Goal: Information Seeking & Learning: Learn about a topic

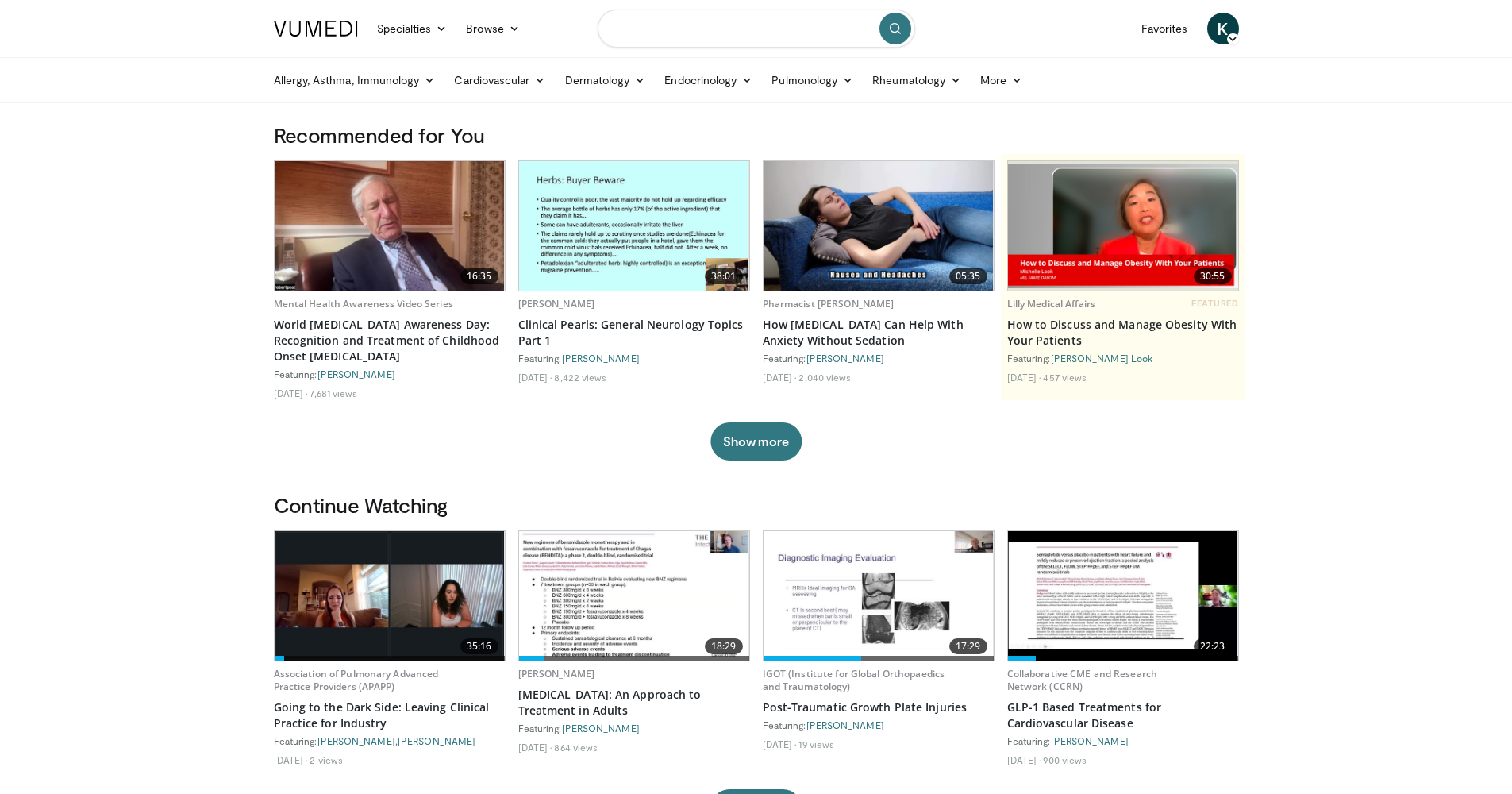
click at [725, 37] on input "Search topics, interventions" at bounding box center [756, 29] width 318 height 38
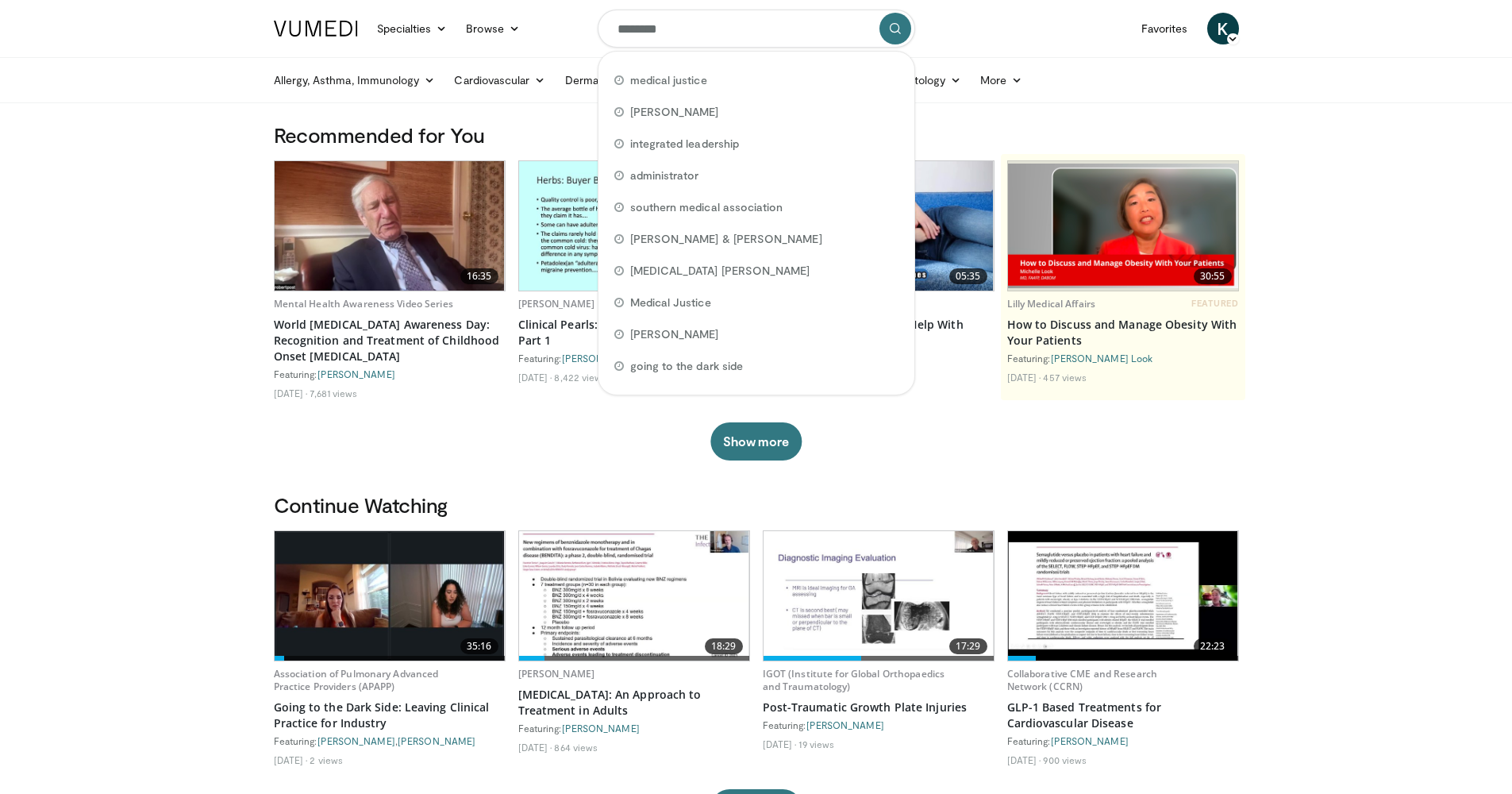
type input "*********"
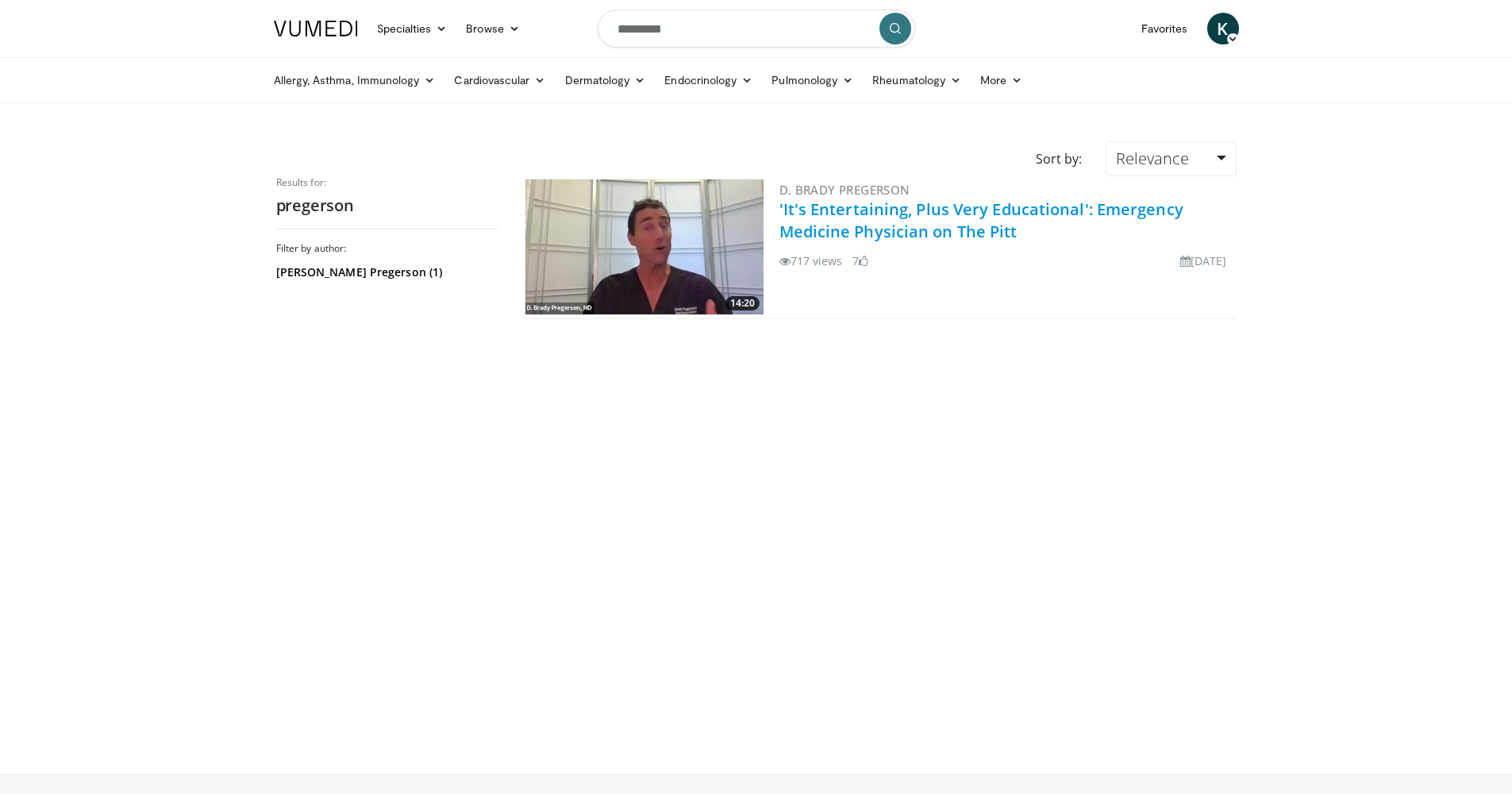
click at [810, 226] on link "'It's Entertaining, Plus Very Educational': Emergency Medicine Physician on The…" at bounding box center [981, 220] width 404 height 44
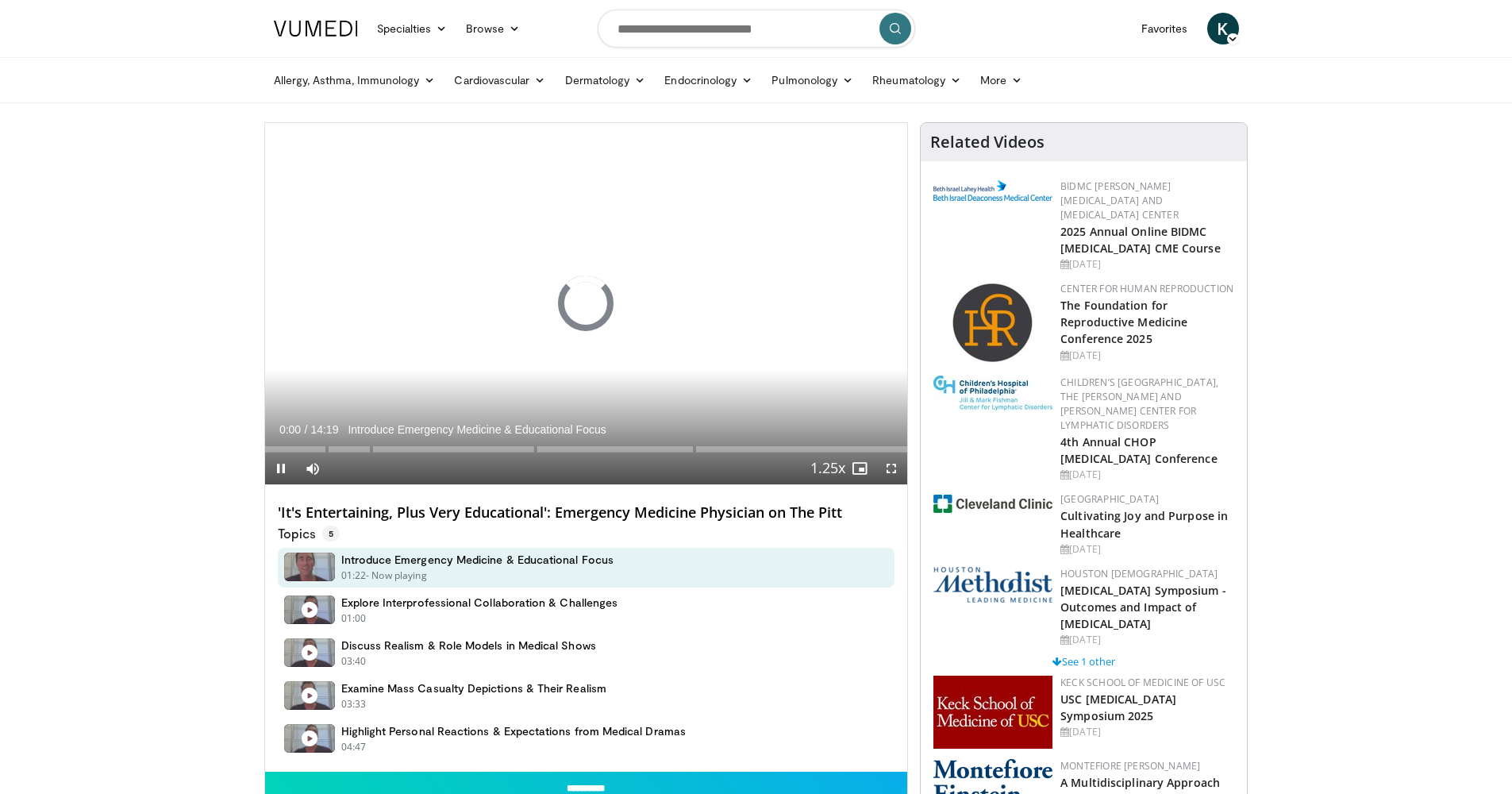
click at [278, 467] on span "Video Player" at bounding box center [281, 468] width 31 height 31
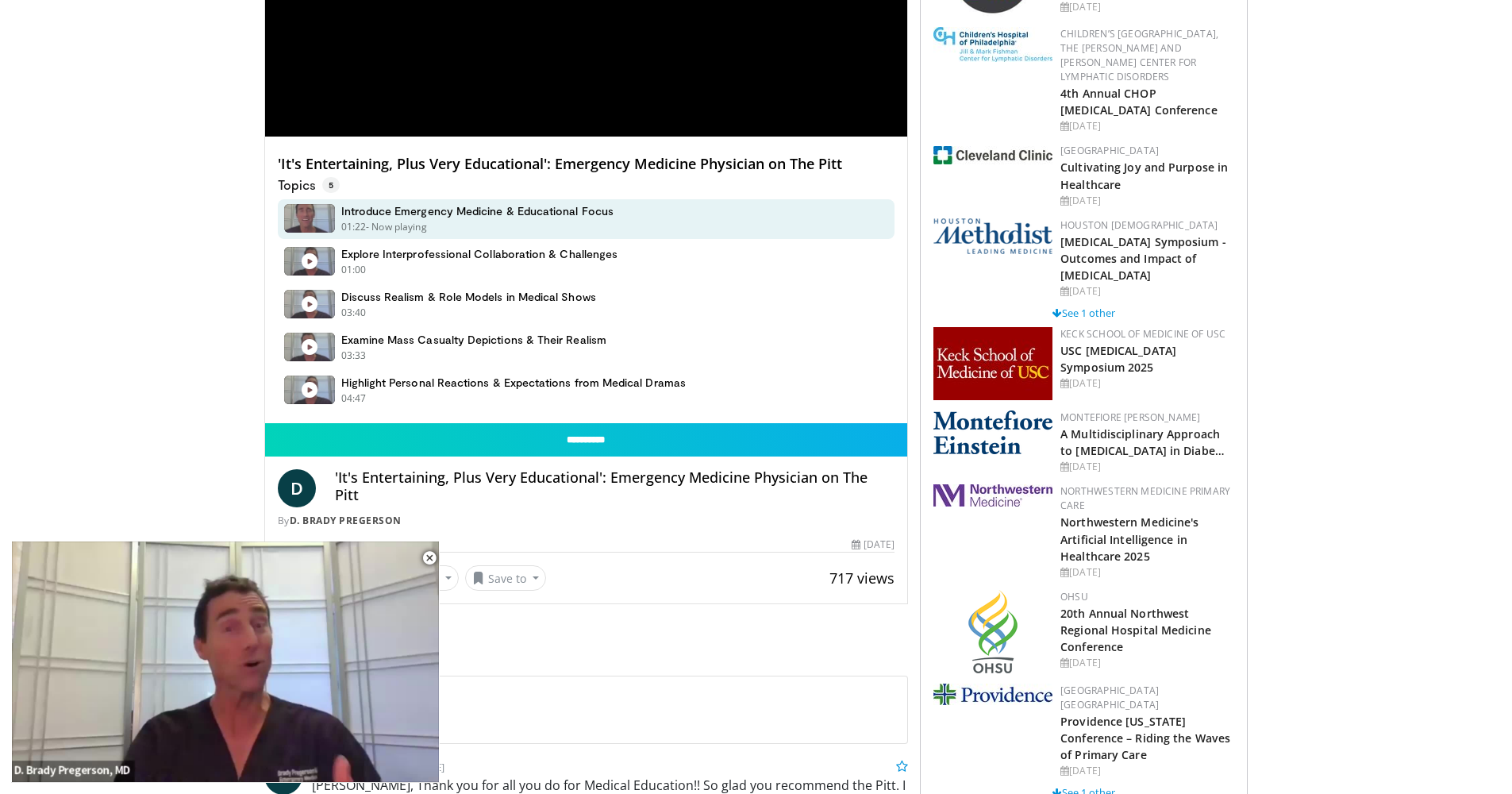
scroll to position [24, 0]
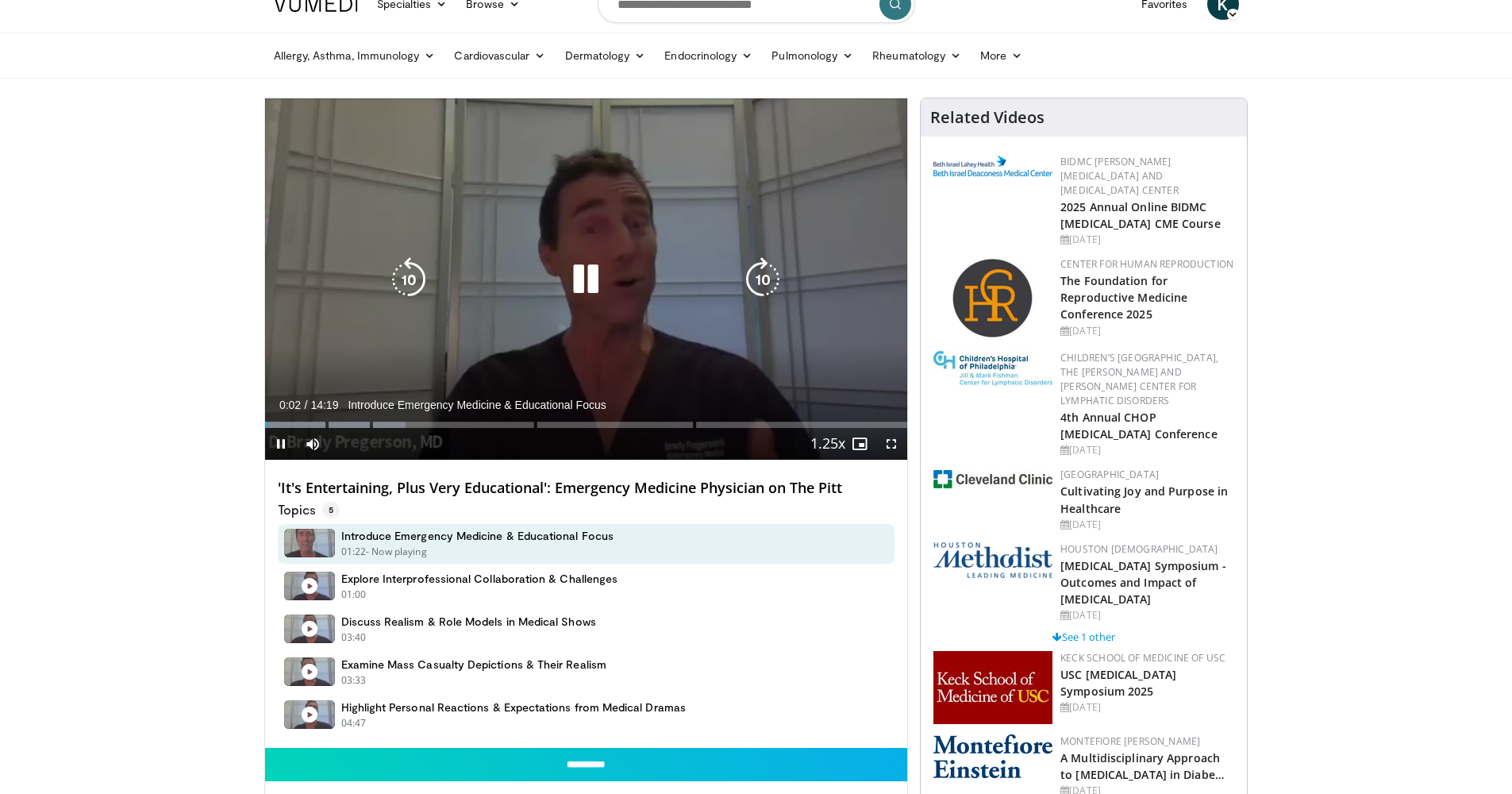
click at [583, 275] on icon "Video Player" at bounding box center [586, 279] width 44 height 44
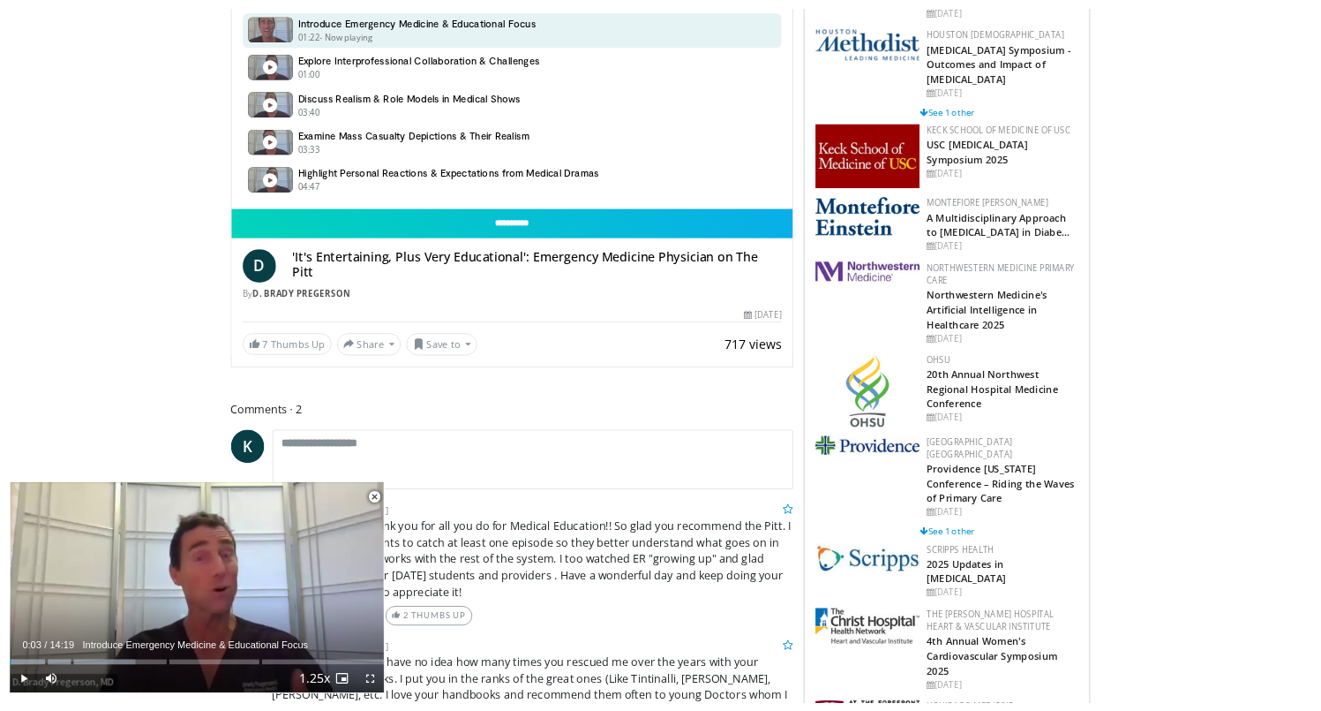
scroll to position [938, 0]
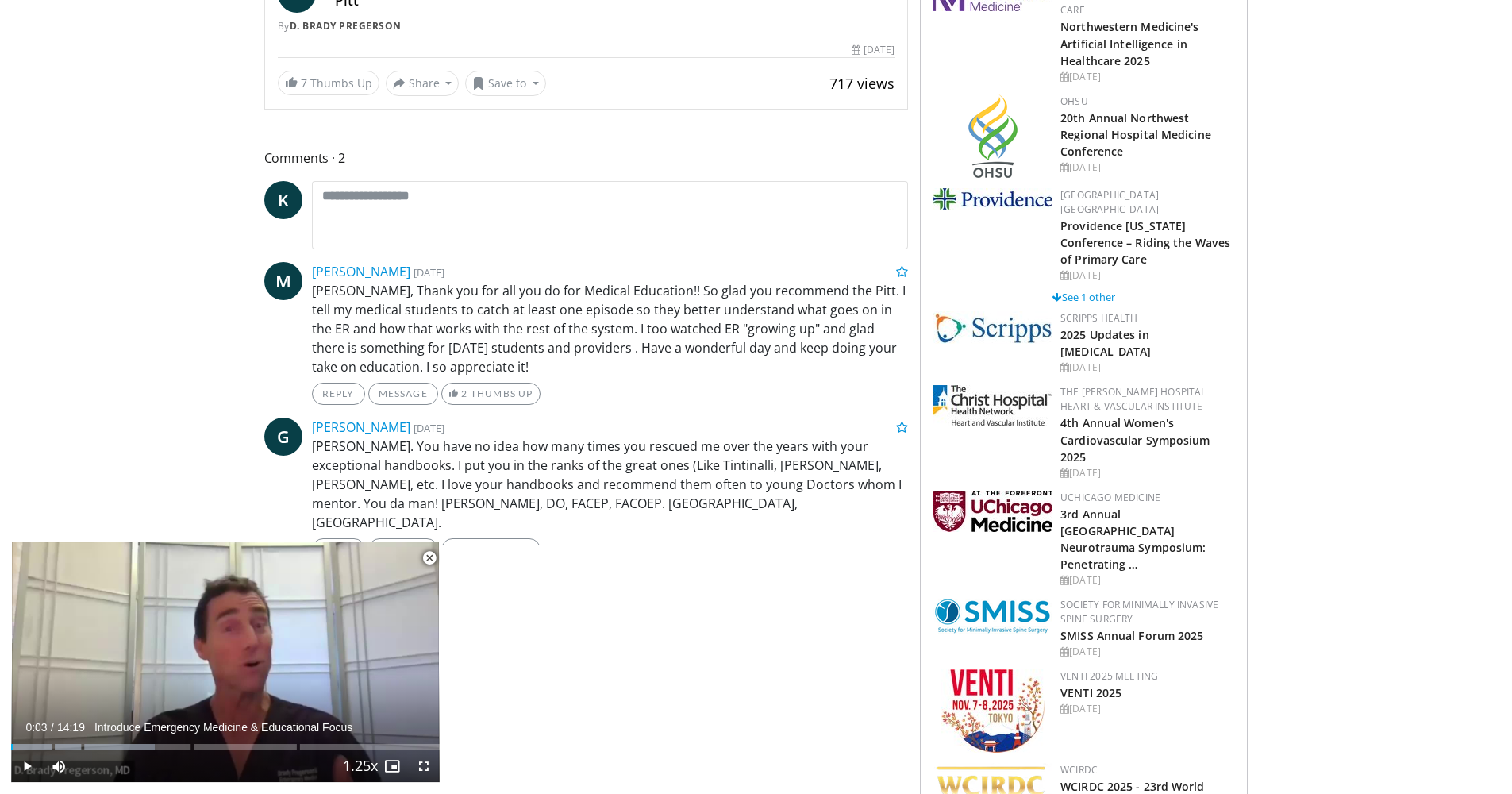
click at [425, 560] on span "Video Player" at bounding box center [429, 558] width 31 height 31
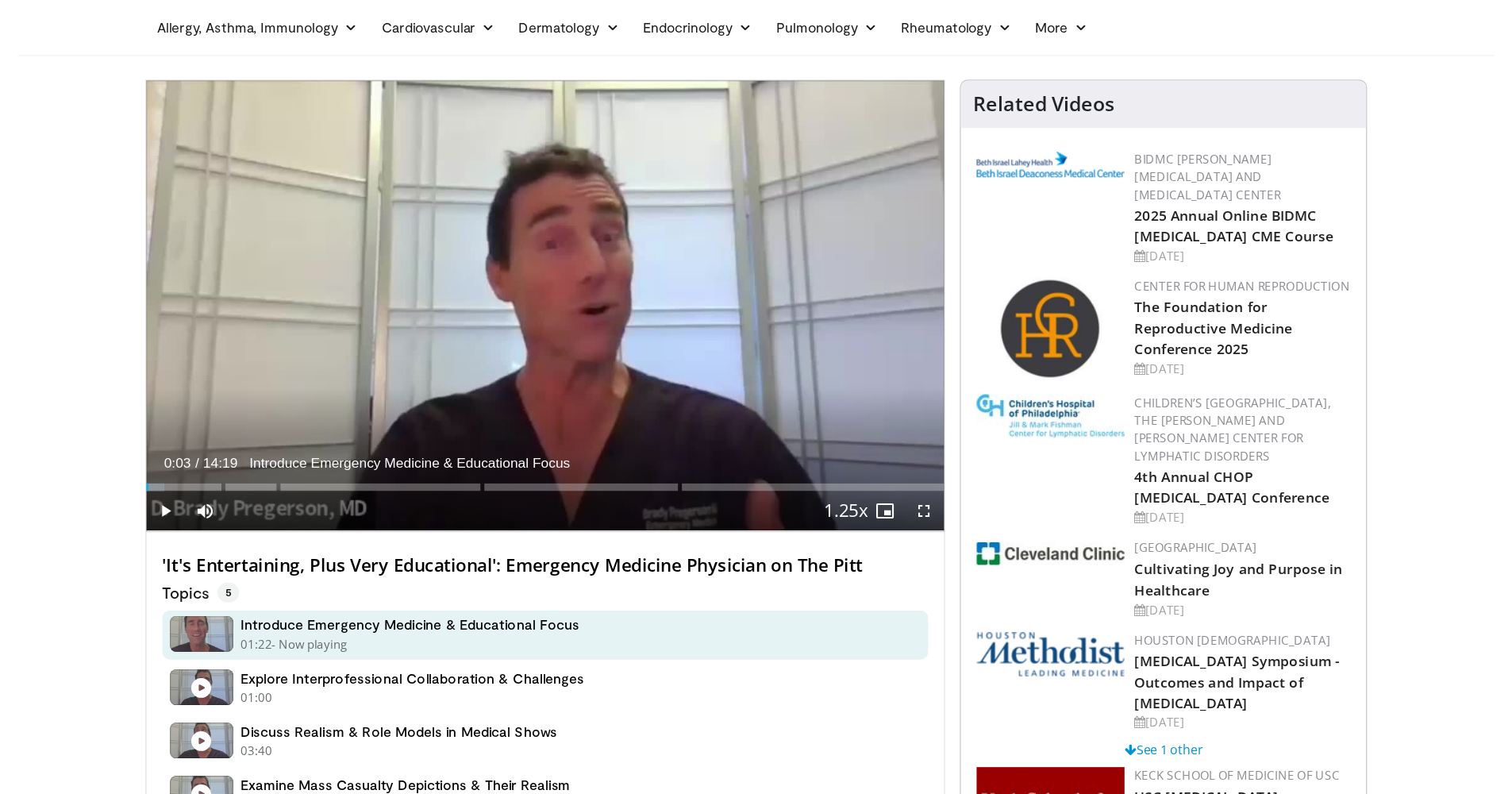
scroll to position [0, 0]
